Goal: Information Seeking & Learning: Learn about a topic

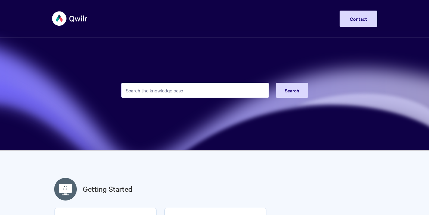
click at [206, 94] on input "Search the knowledge base" at bounding box center [195, 90] width 148 height 15
type input "tokens"
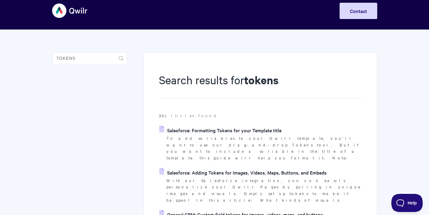
scroll to position [35, 0]
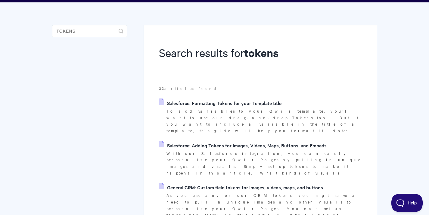
click at [301, 182] on link "General CRM: Custom field tokens for images, videos, maps, and buttons" at bounding box center [241, 186] width 164 height 9
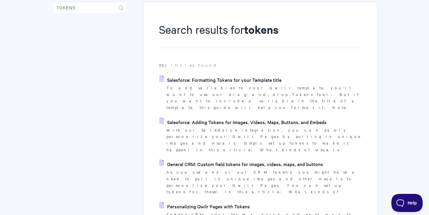
scroll to position [185, 0]
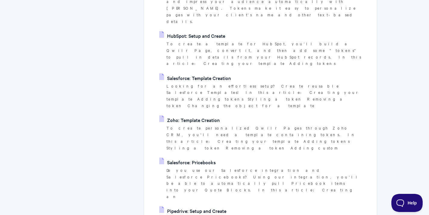
scroll to position [498, 0]
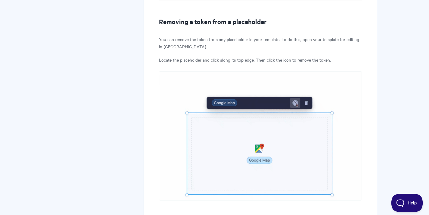
scroll to position [1513, 0]
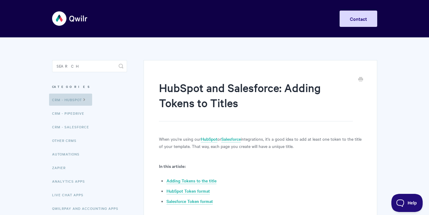
click at [85, 100] on icon at bounding box center [84, 98] width 5 height 5
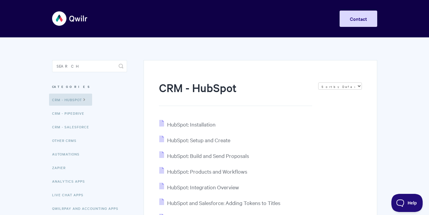
scroll to position [42, 0]
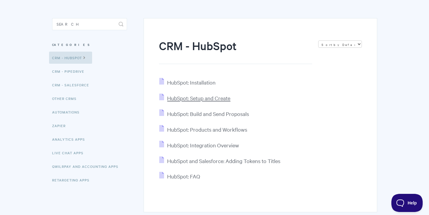
click at [216, 99] on span "HubSpot: Setup and Create" at bounding box center [198, 97] width 63 height 7
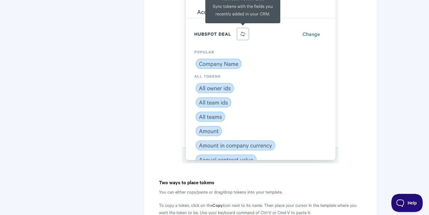
scroll to position [2294, 0]
